Goal: Find specific page/section: Find specific page/section

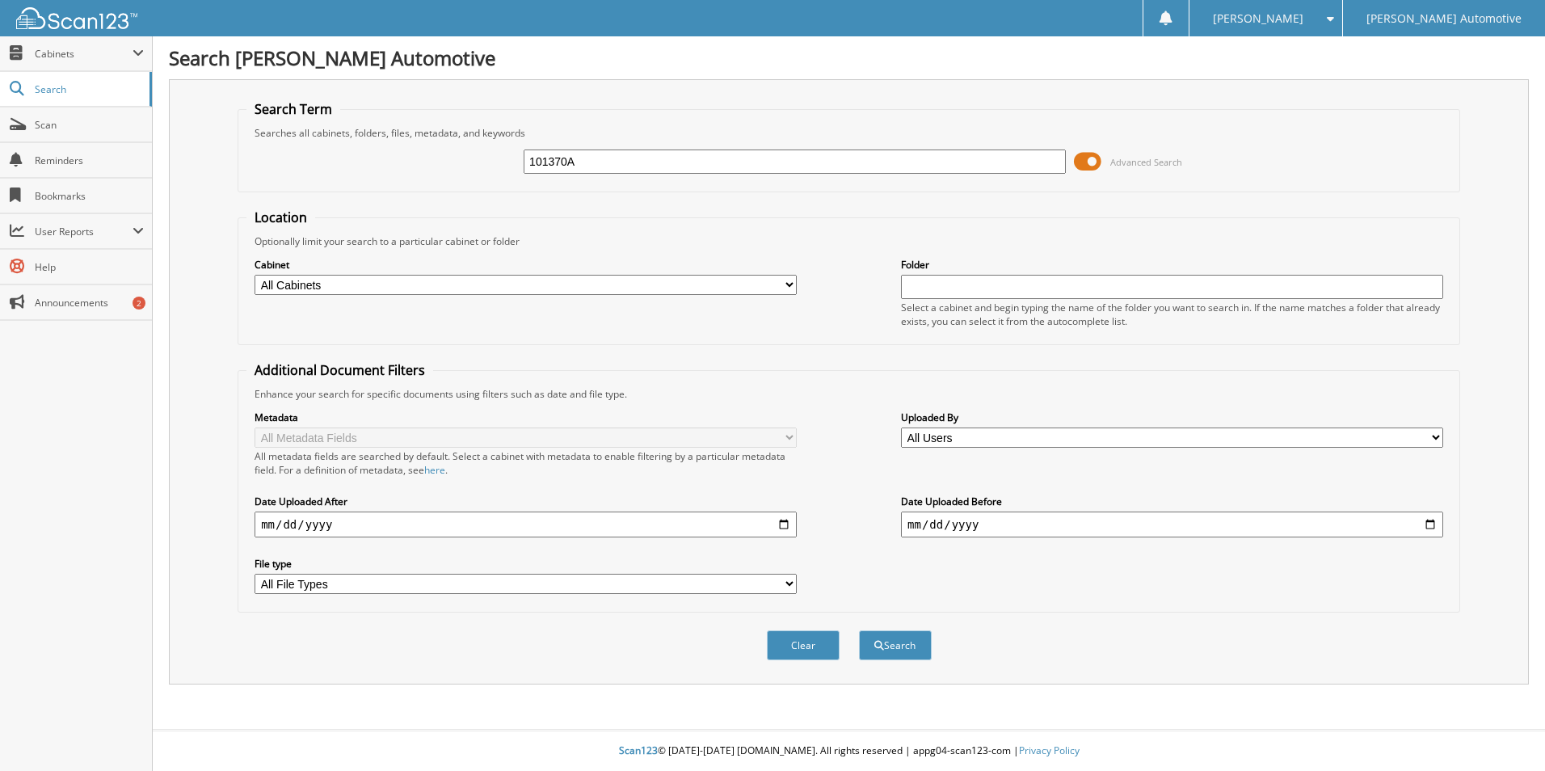
type input "101370A"
click at [859, 630] on button "Search" at bounding box center [895, 645] width 73 height 30
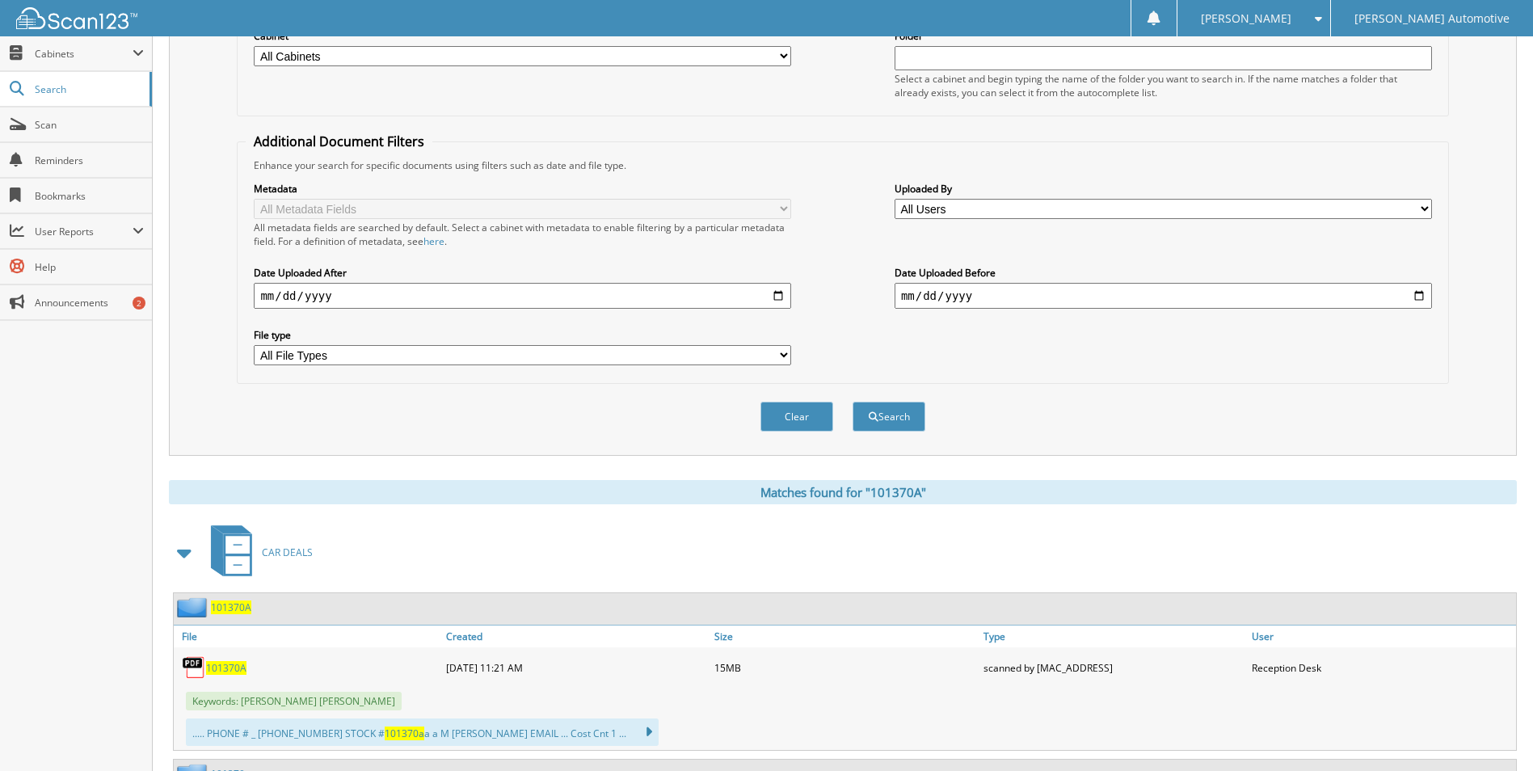
scroll to position [424, 0]
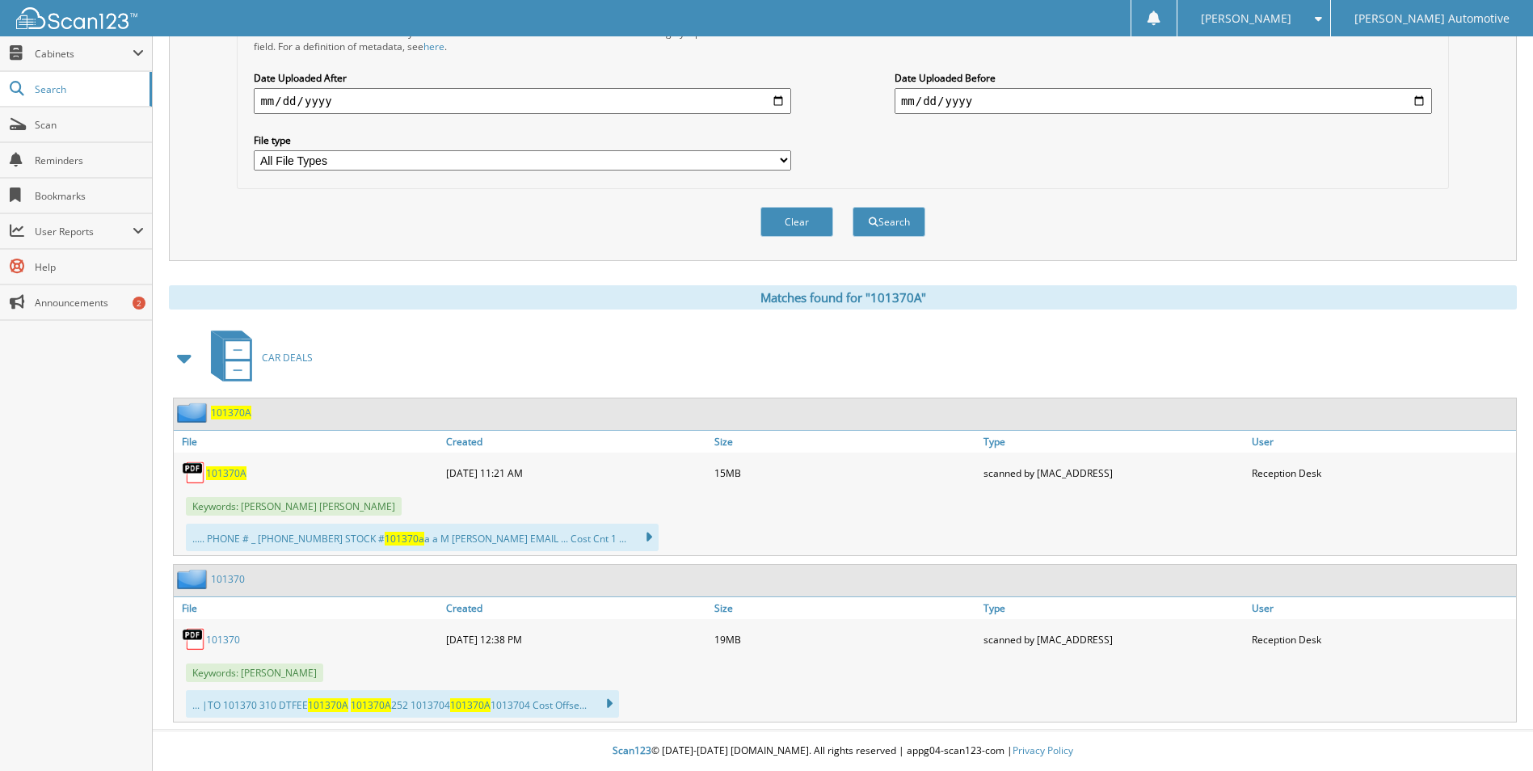
click at [233, 634] on link "101370" at bounding box center [223, 640] width 34 height 14
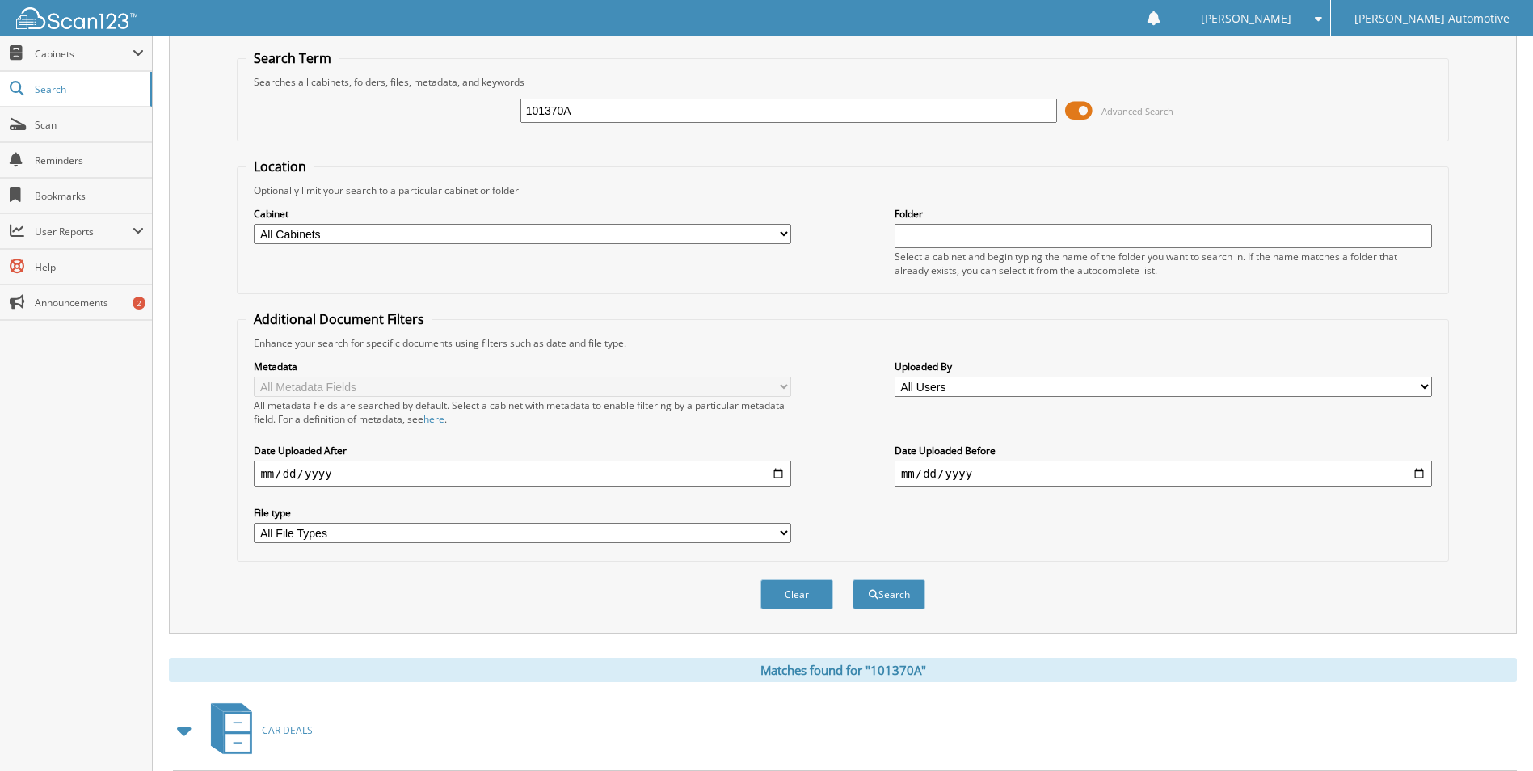
scroll to position [0, 0]
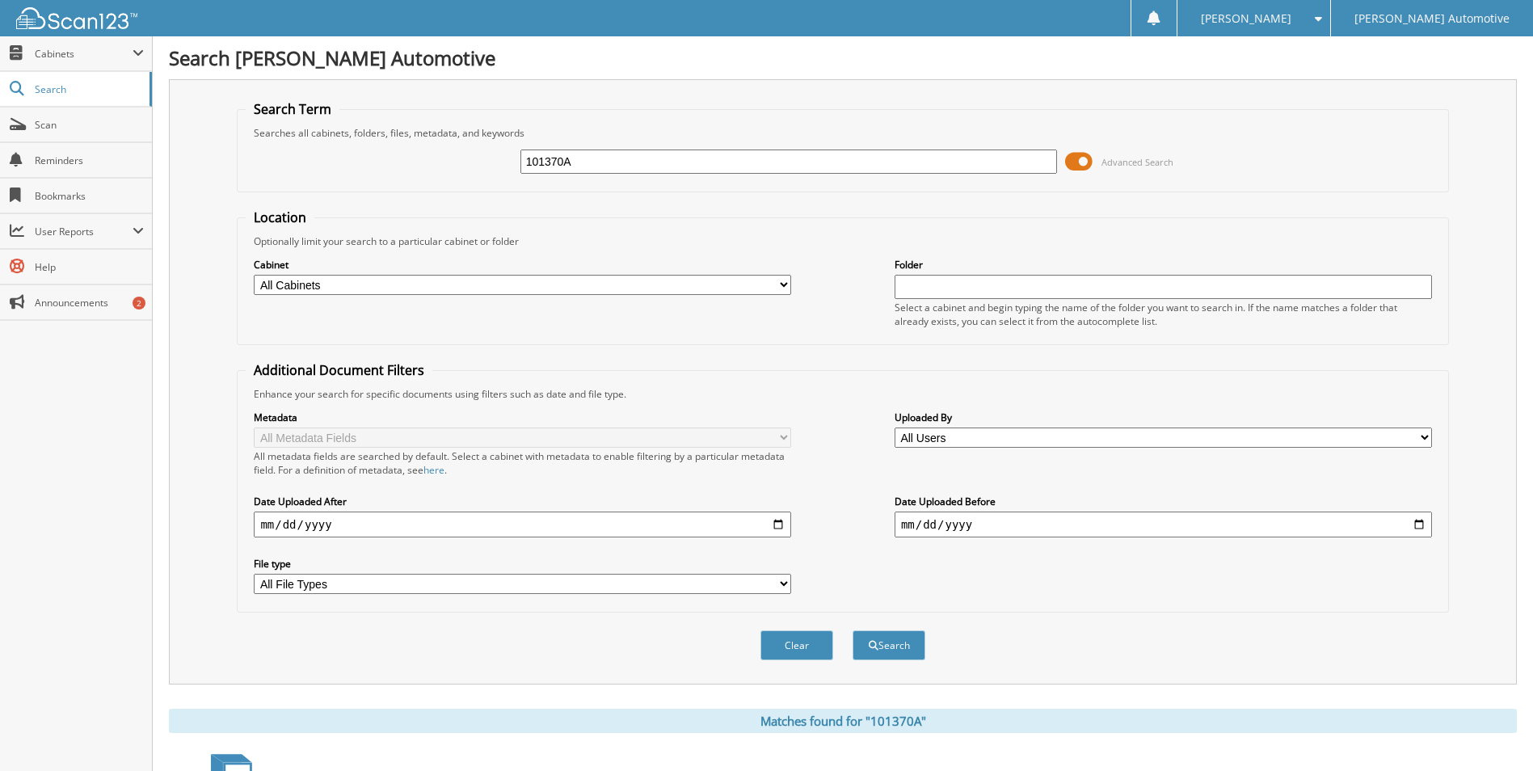
click at [628, 166] on input "101370A" at bounding box center [790, 162] width 538 height 24
type input "101303A"
click at [853, 630] on button "Search" at bounding box center [889, 645] width 73 height 30
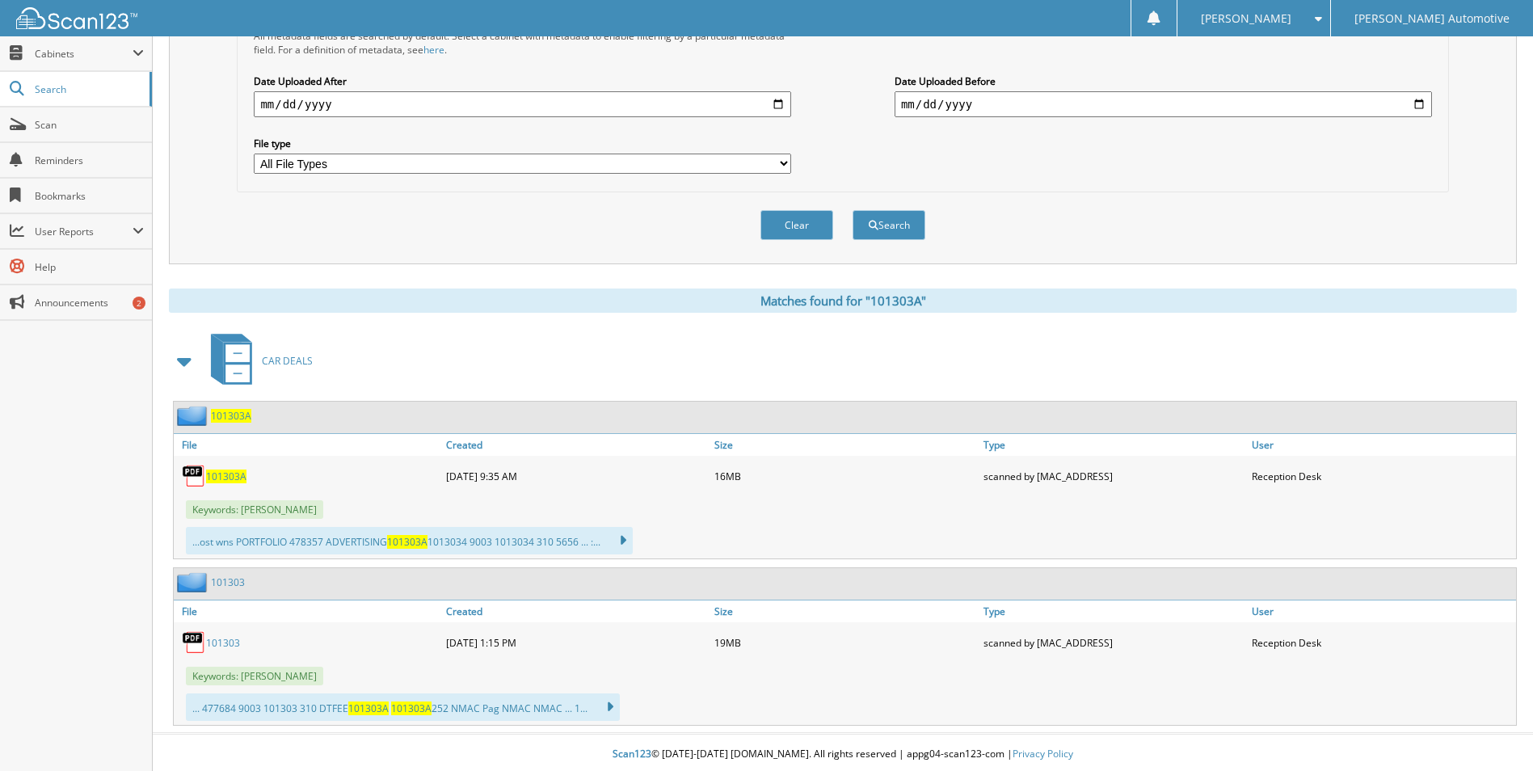
scroll to position [424, 0]
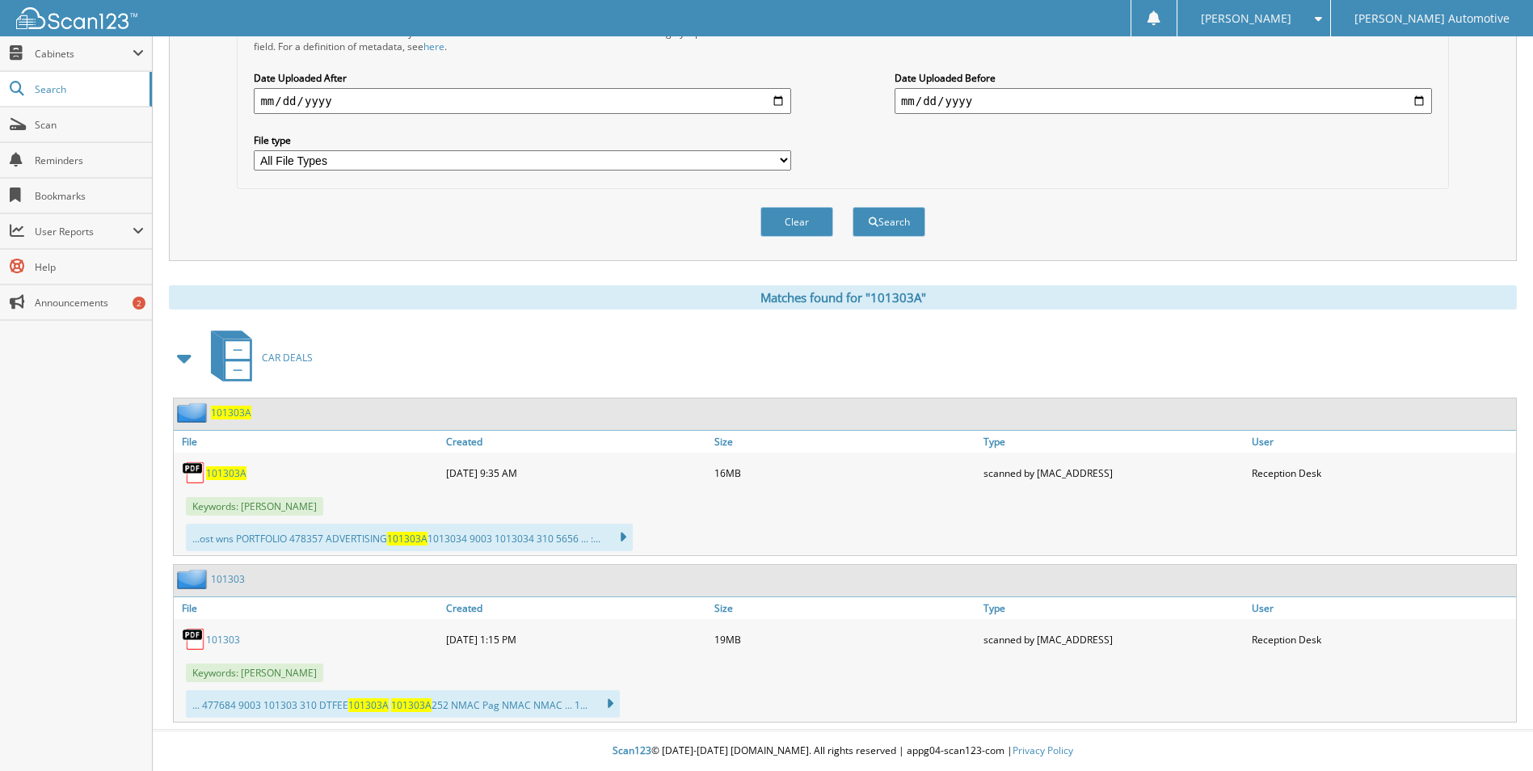
click at [238, 415] on span "101303A" at bounding box center [231, 413] width 40 height 14
